Goal: Task Accomplishment & Management: Use online tool/utility

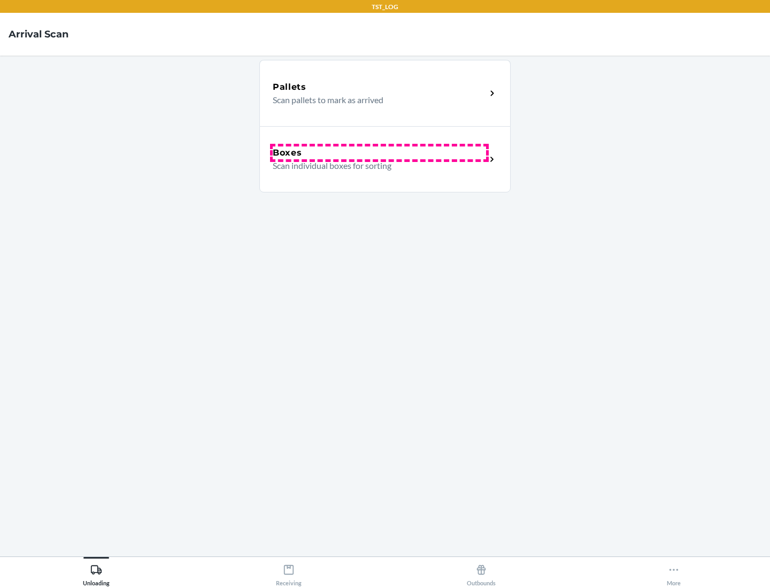
click at [379, 153] on div "Boxes" at bounding box center [379, 153] width 213 height 13
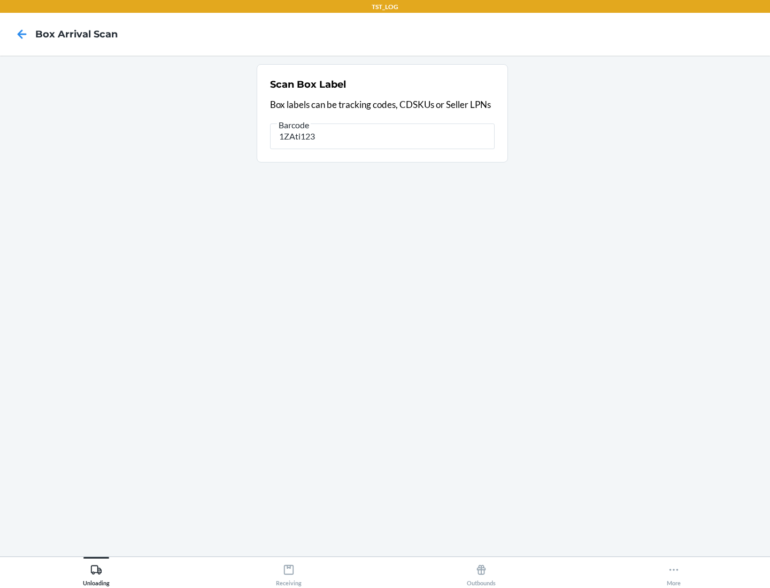
type input "1ZAti123"
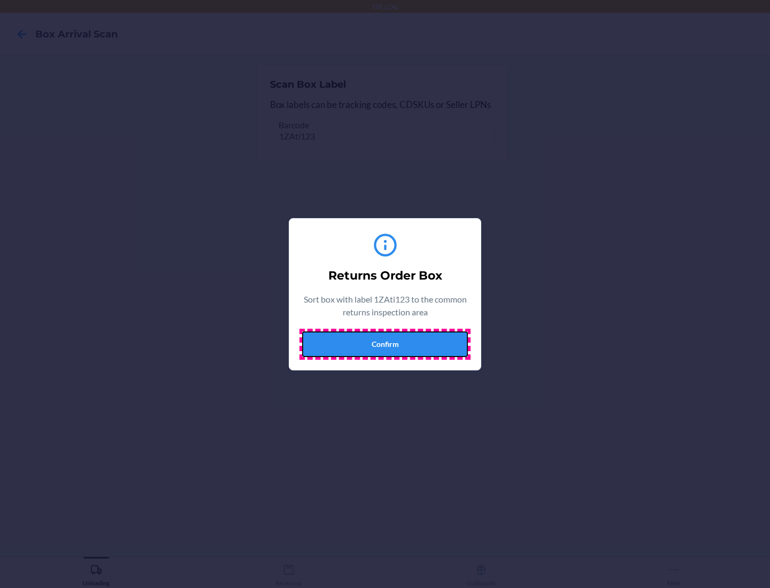
click at [385, 344] on button "Confirm" at bounding box center [385, 345] width 166 height 26
